Goal: Answer question/provide support

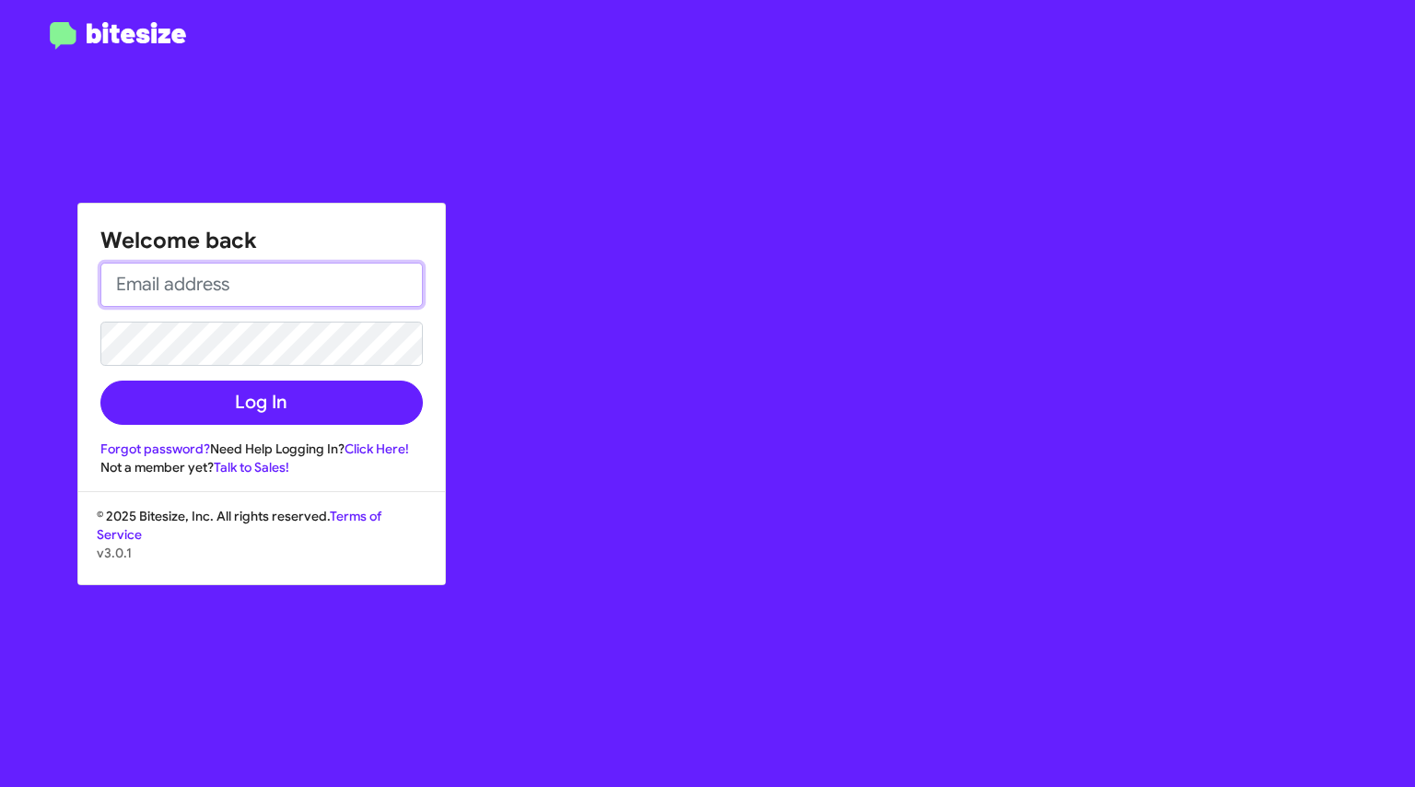
type input "[EMAIL_ADDRESS][DOMAIN_NAME]"
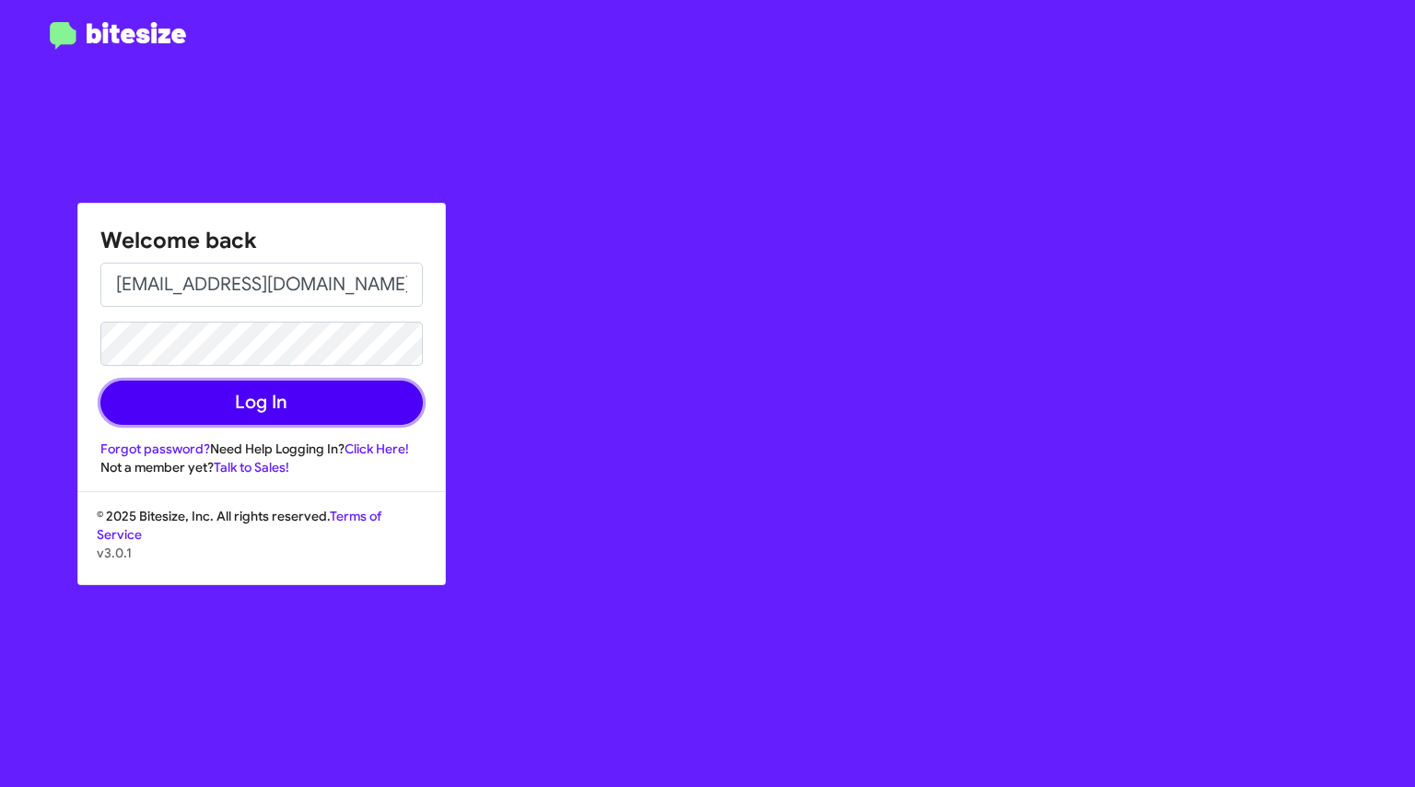
click at [243, 392] on button "Log In" at bounding box center [261, 402] width 322 height 44
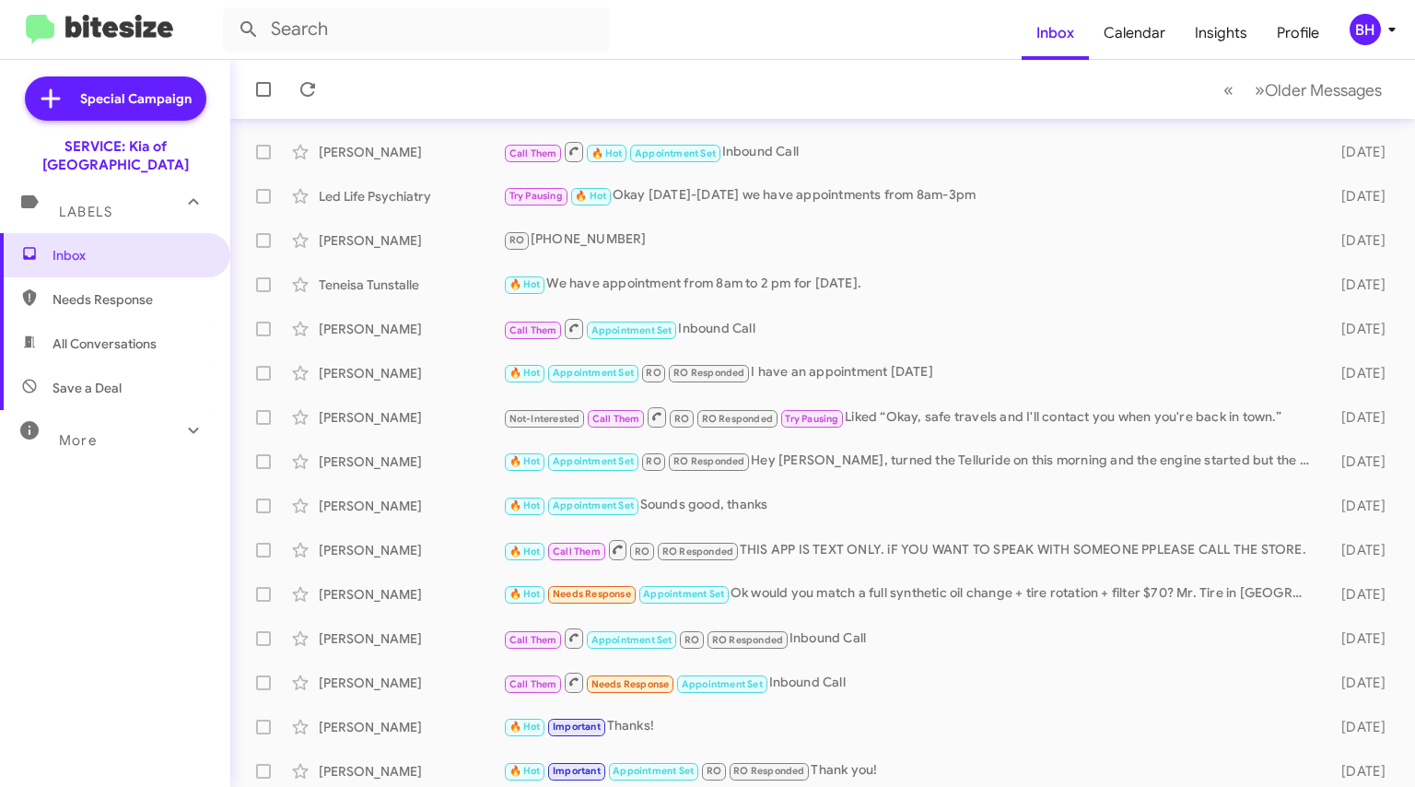
scroll to position [283, 0]
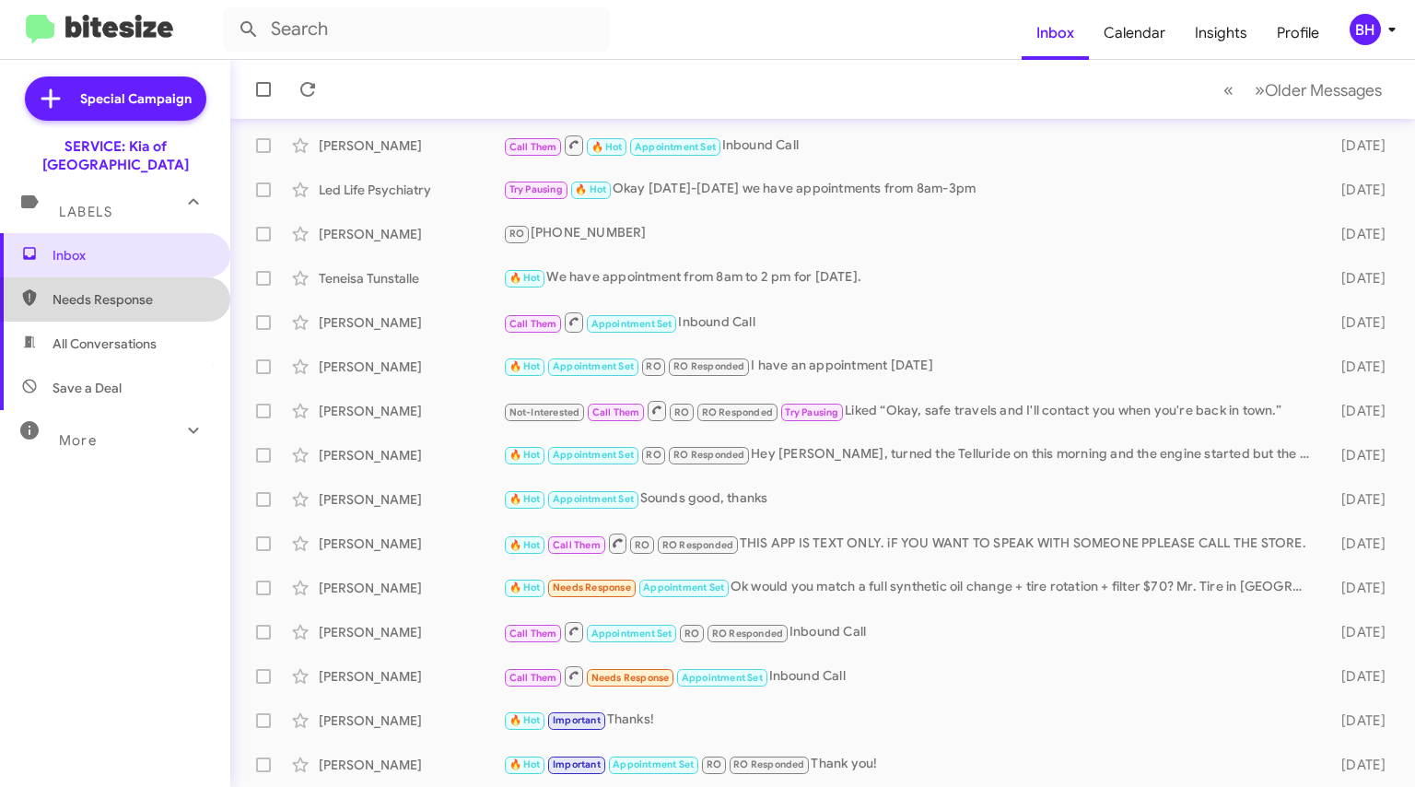
click at [144, 290] on span "Needs Response" at bounding box center [131, 299] width 157 height 18
type input "in:needs-response"
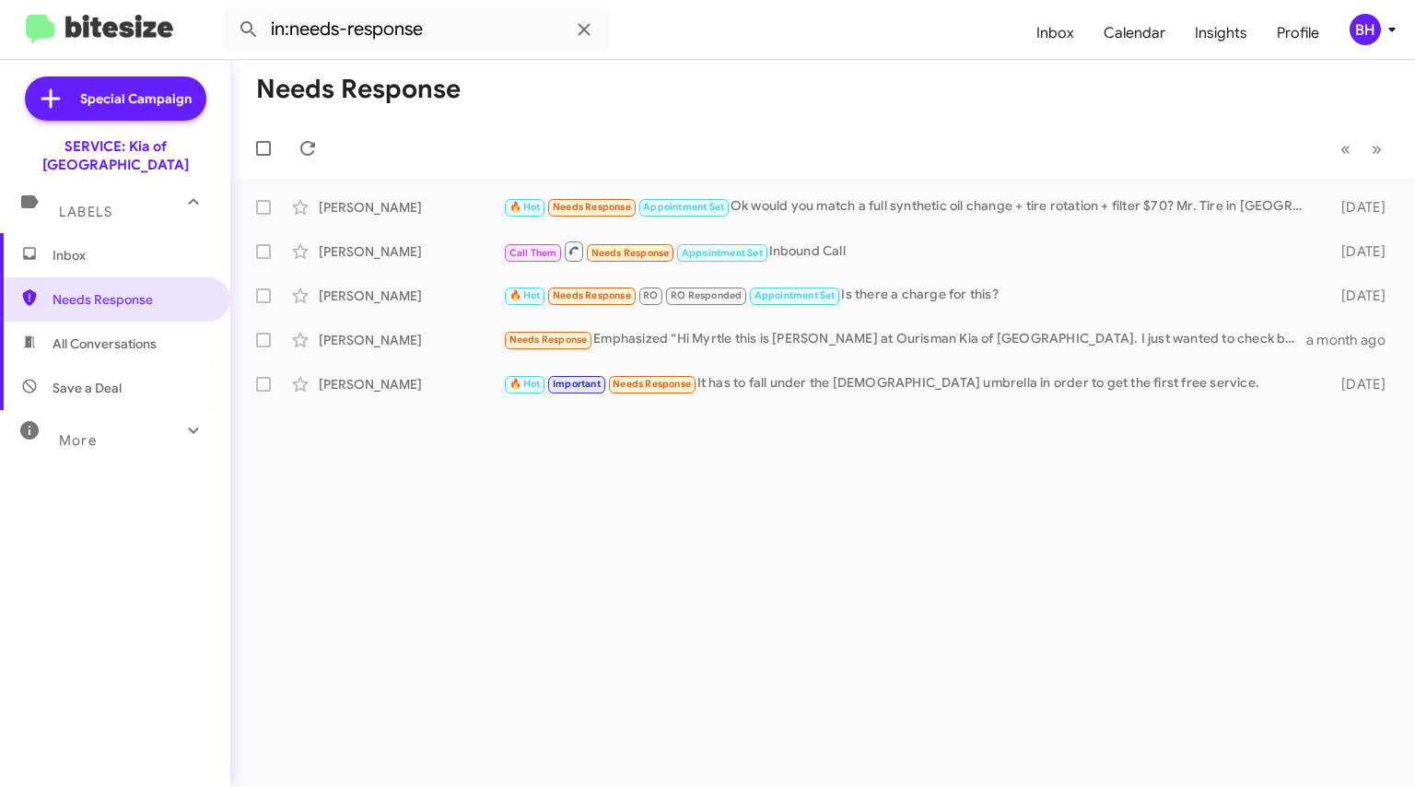
click at [790, 211] on div "🔥 Hot Needs Response Appointment Set Ok would you match a full synthetic oil ch…" at bounding box center [910, 206] width 815 height 21
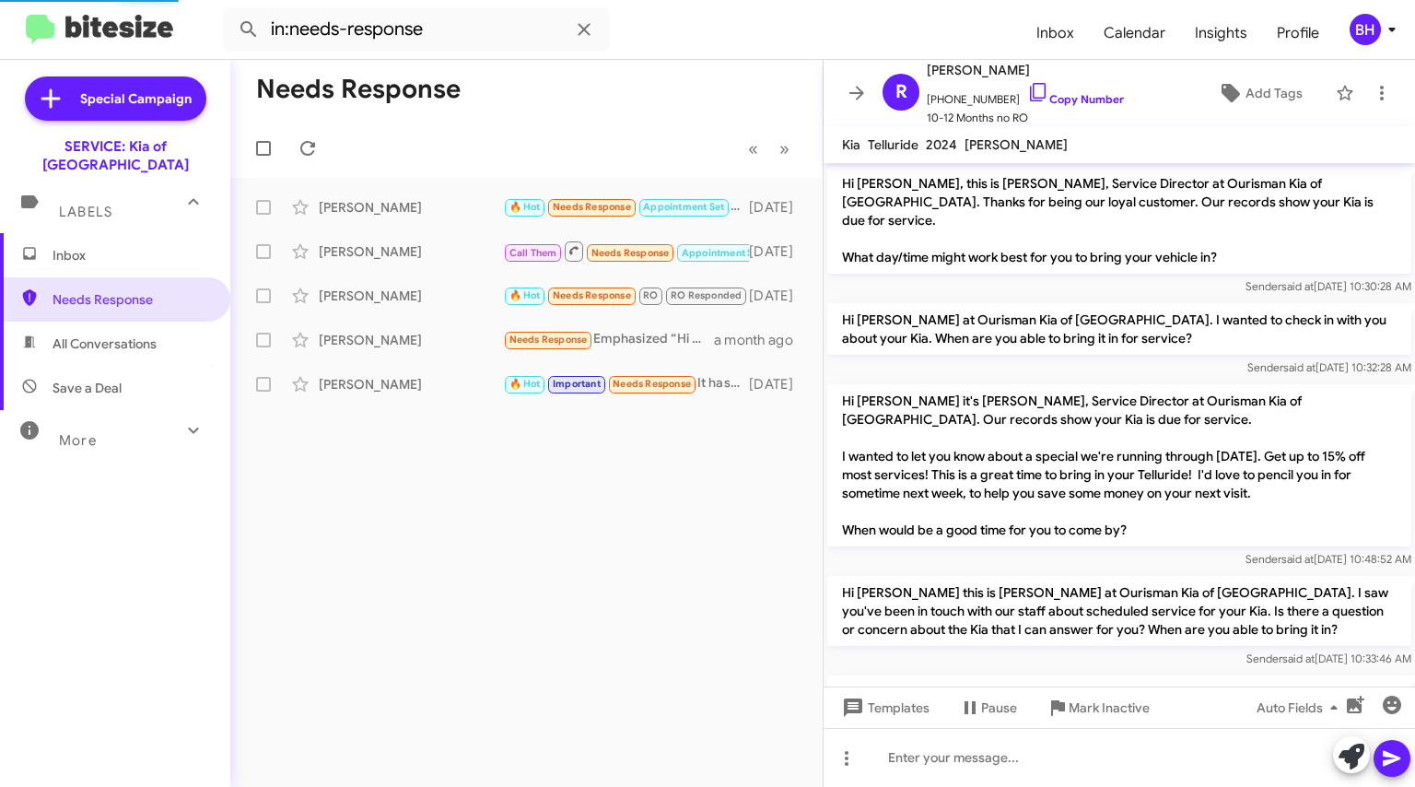
scroll to position [1243, 0]
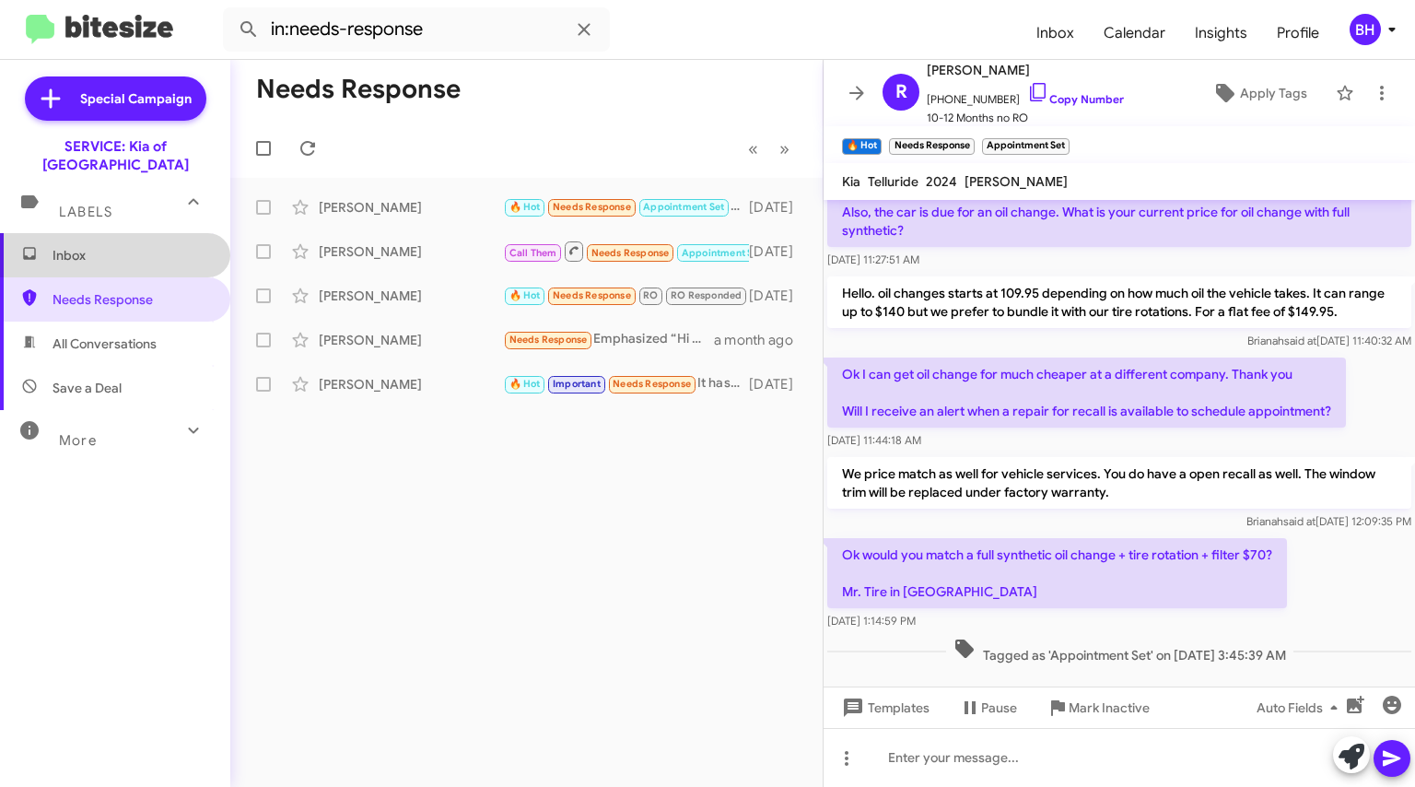
click at [145, 246] on span "Inbox" at bounding box center [131, 255] width 157 height 18
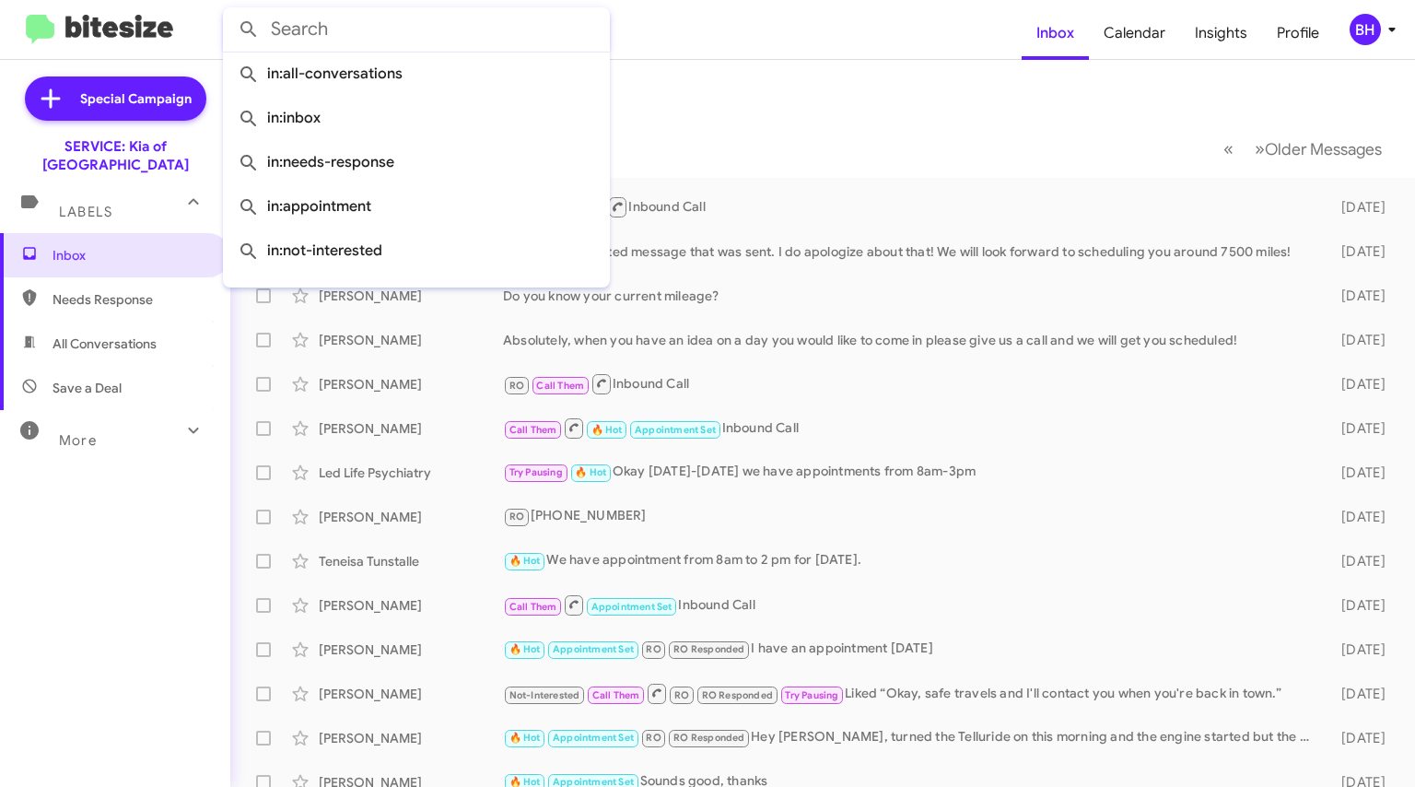
click at [390, 30] on input "text" at bounding box center [416, 29] width 387 height 44
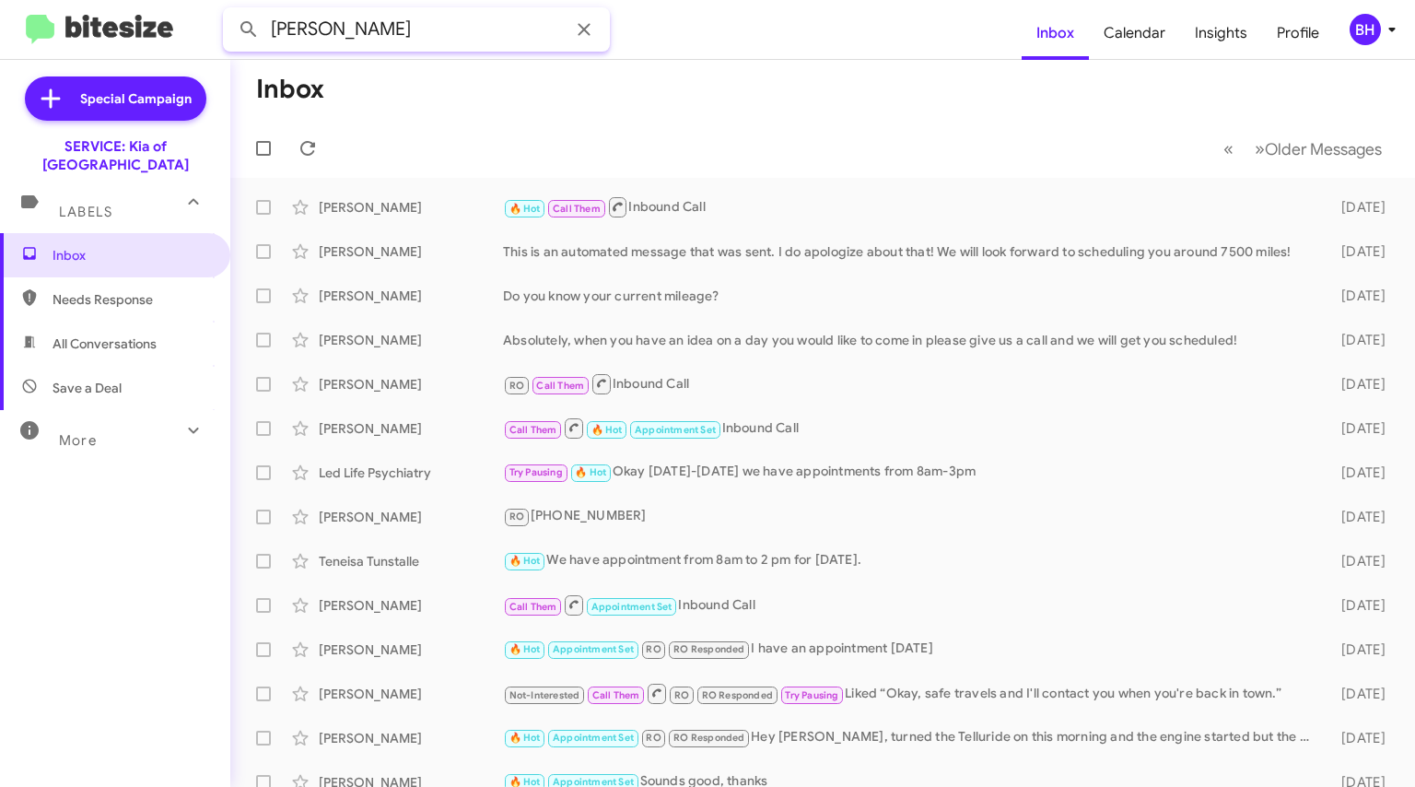
type input "[PERSON_NAME]"
click at [230, 11] on button at bounding box center [248, 29] width 37 height 37
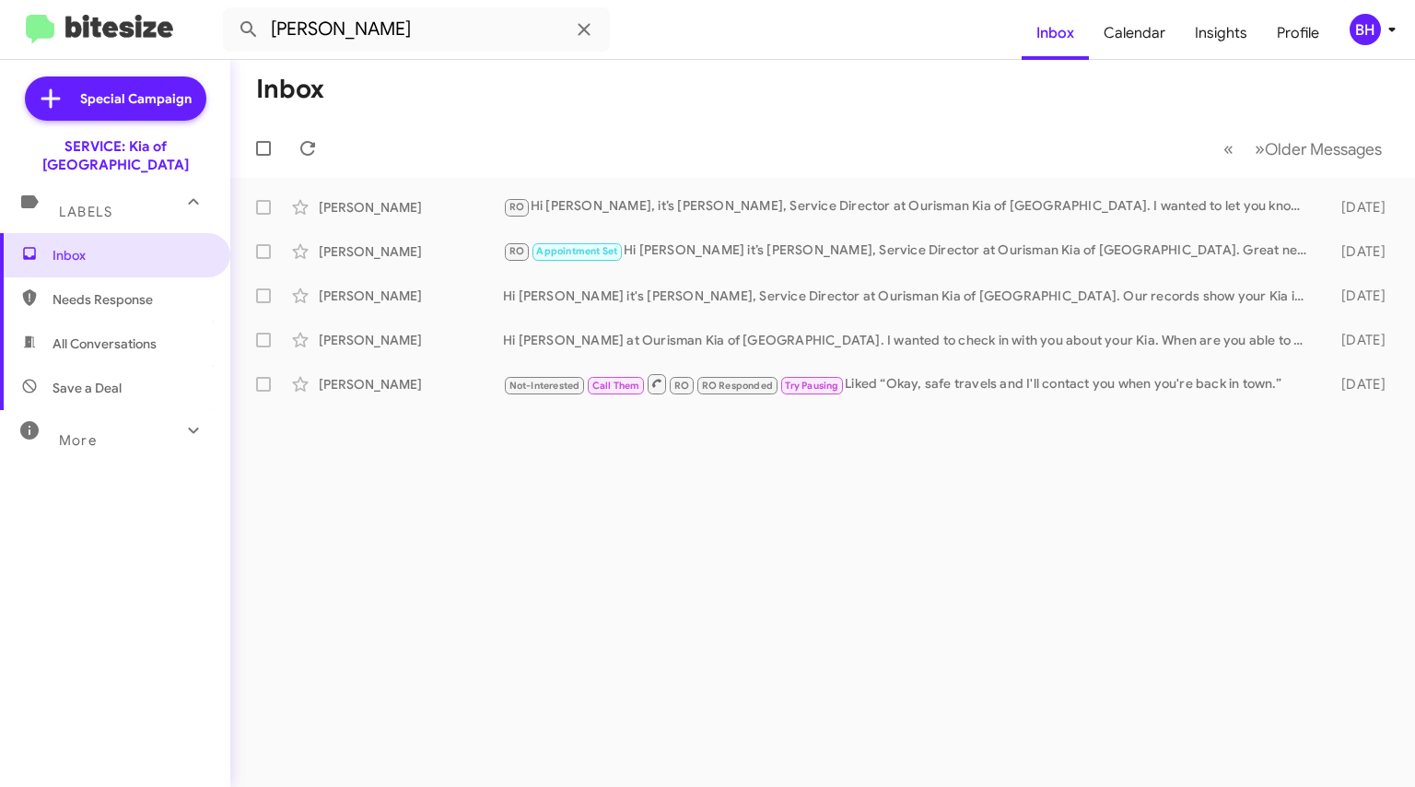
click at [428, 378] on div "[PERSON_NAME]" at bounding box center [411, 384] width 184 height 18
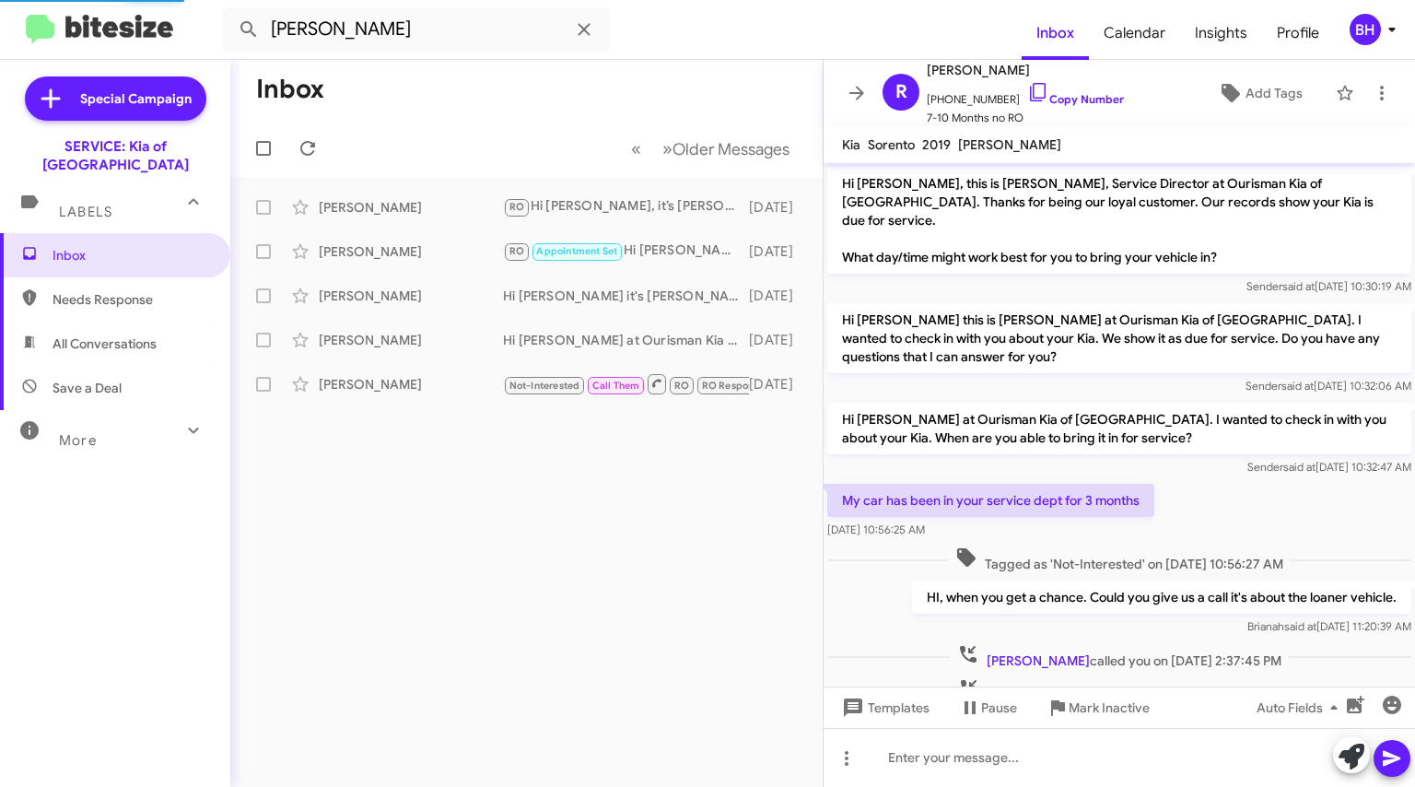
scroll to position [560, 0]
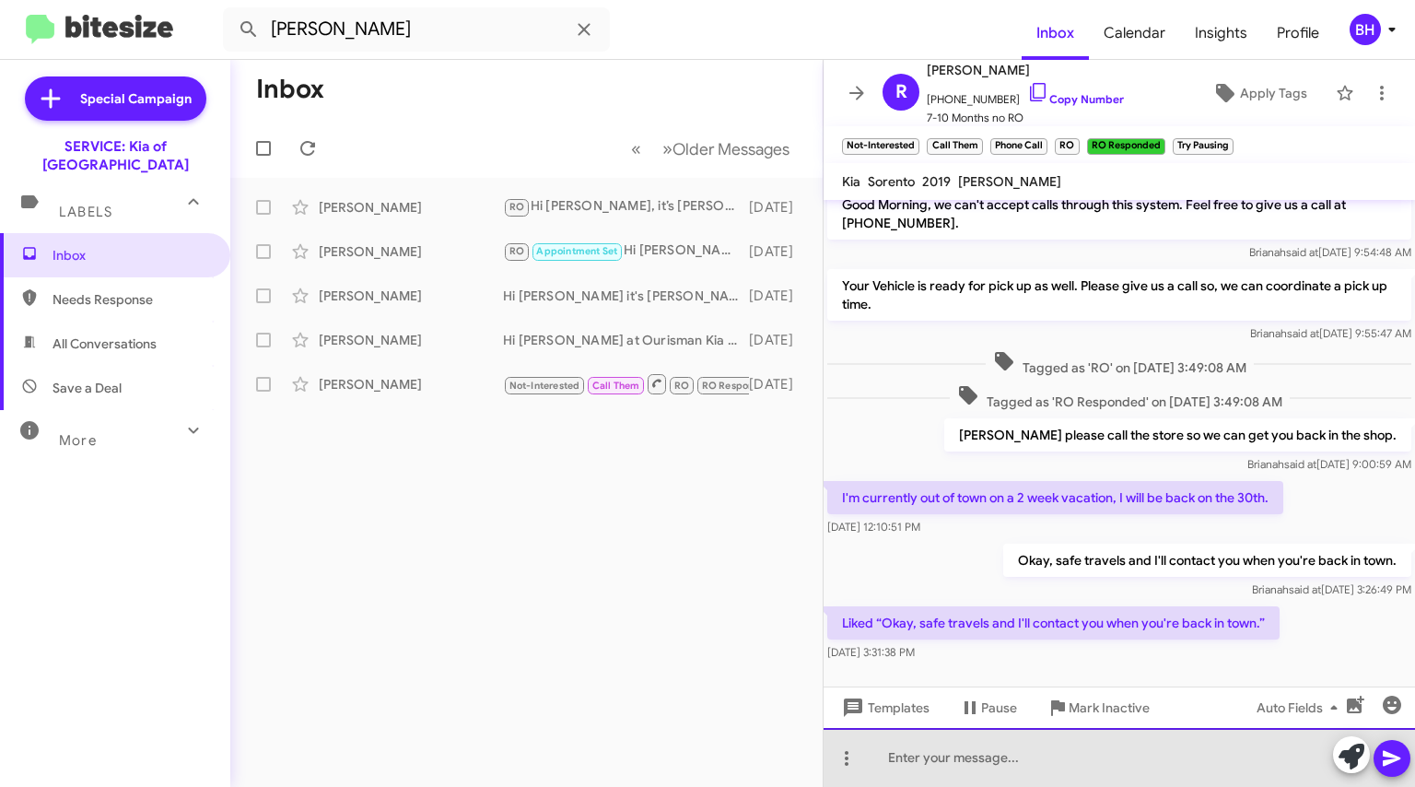
click at [991, 752] on div at bounding box center [1119, 757] width 591 height 59
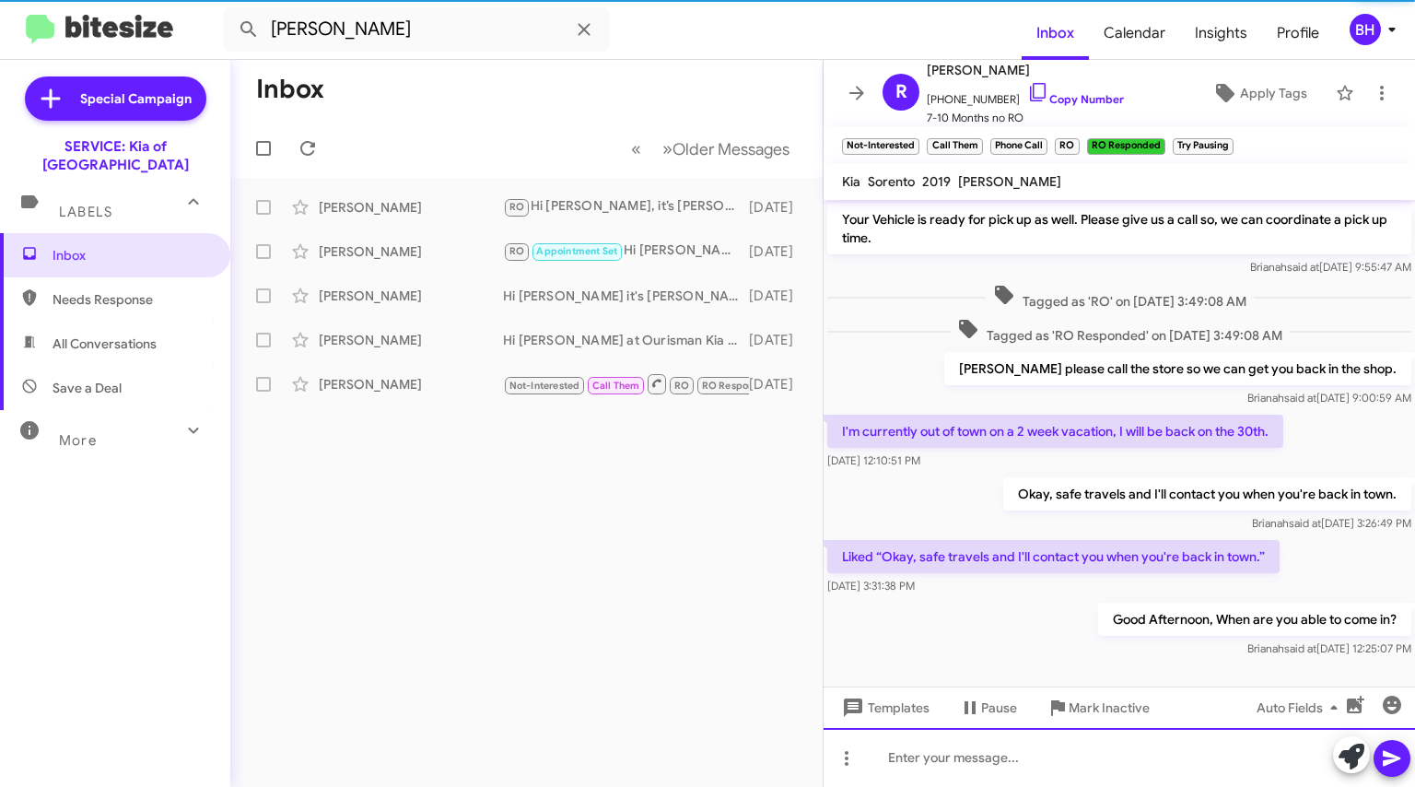
scroll to position [663, 0]
